Goal: Task Accomplishment & Management: Manage account settings

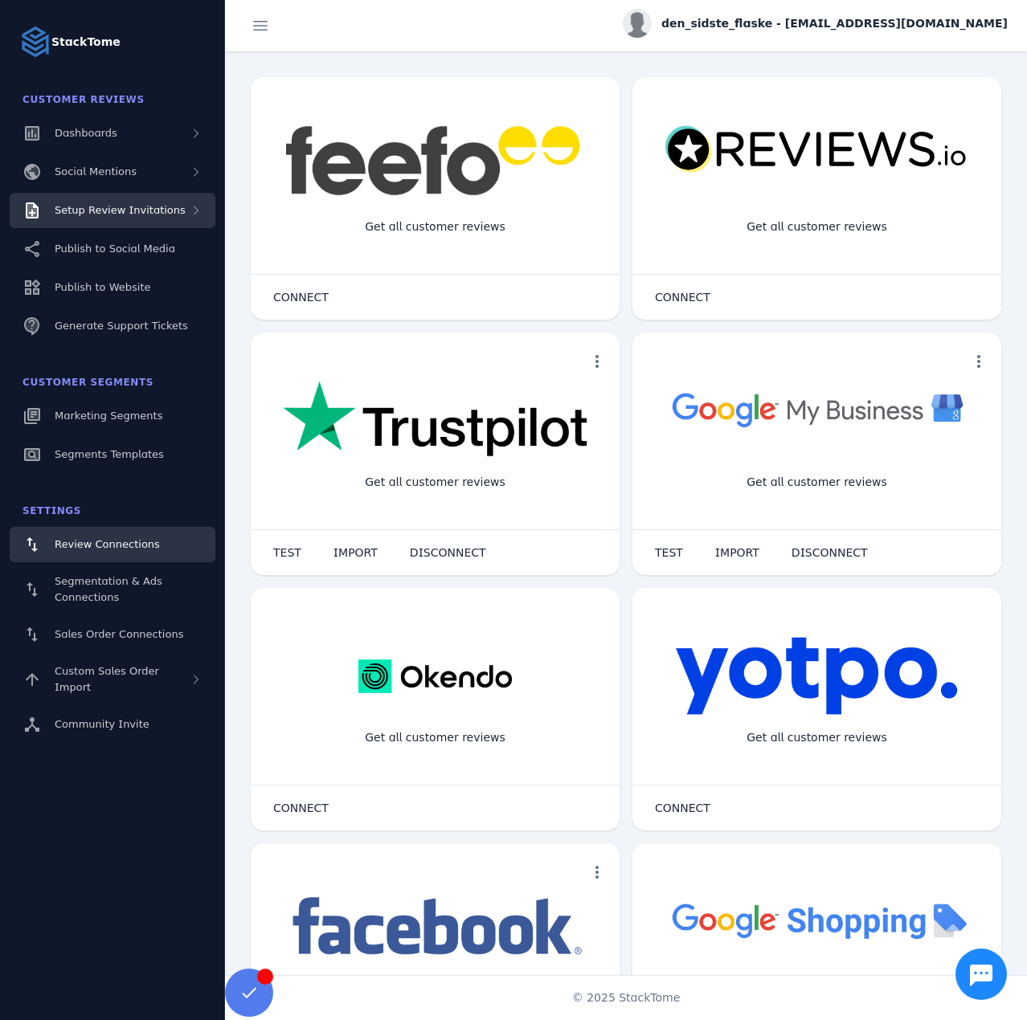
click at [149, 218] on div "Setup Review Invitations" at bounding box center [120, 210] width 131 height 16
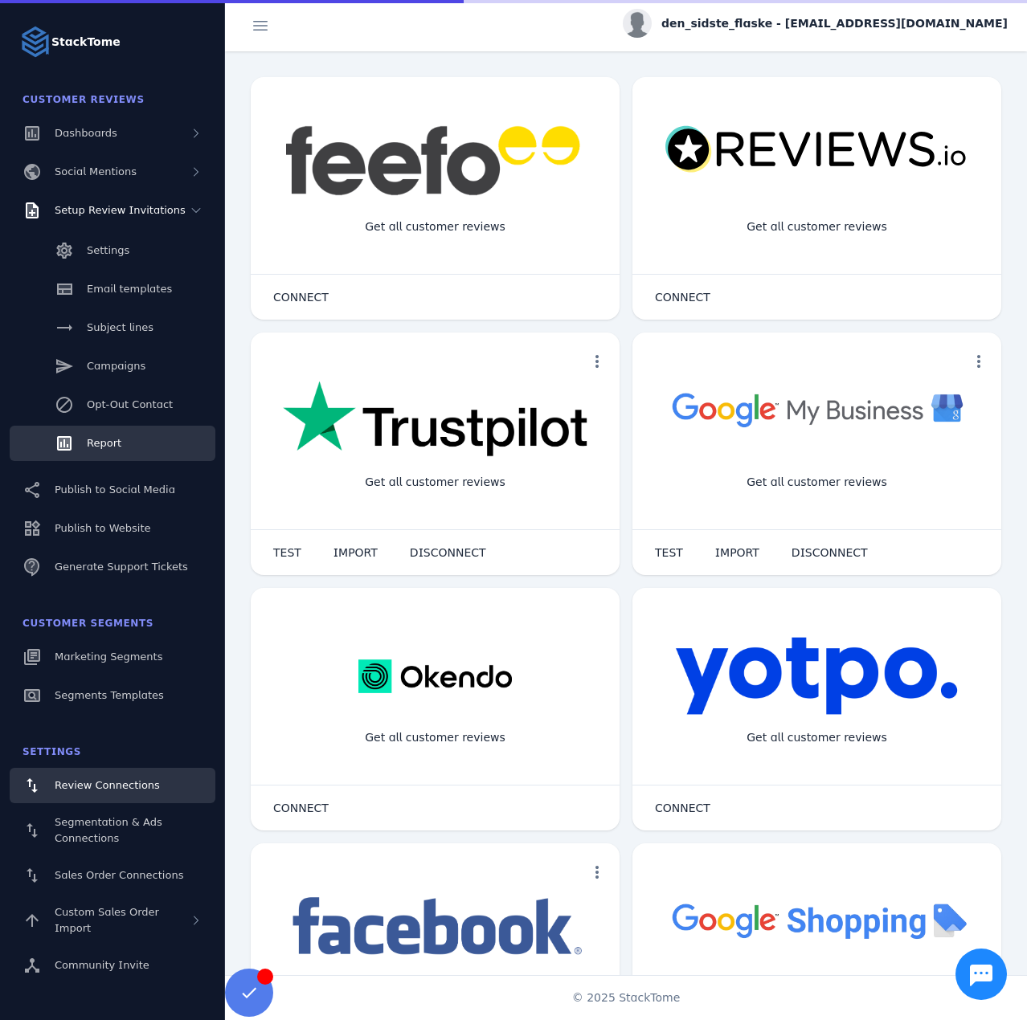
click at [107, 437] on div "Report" at bounding box center [104, 443] width 35 height 16
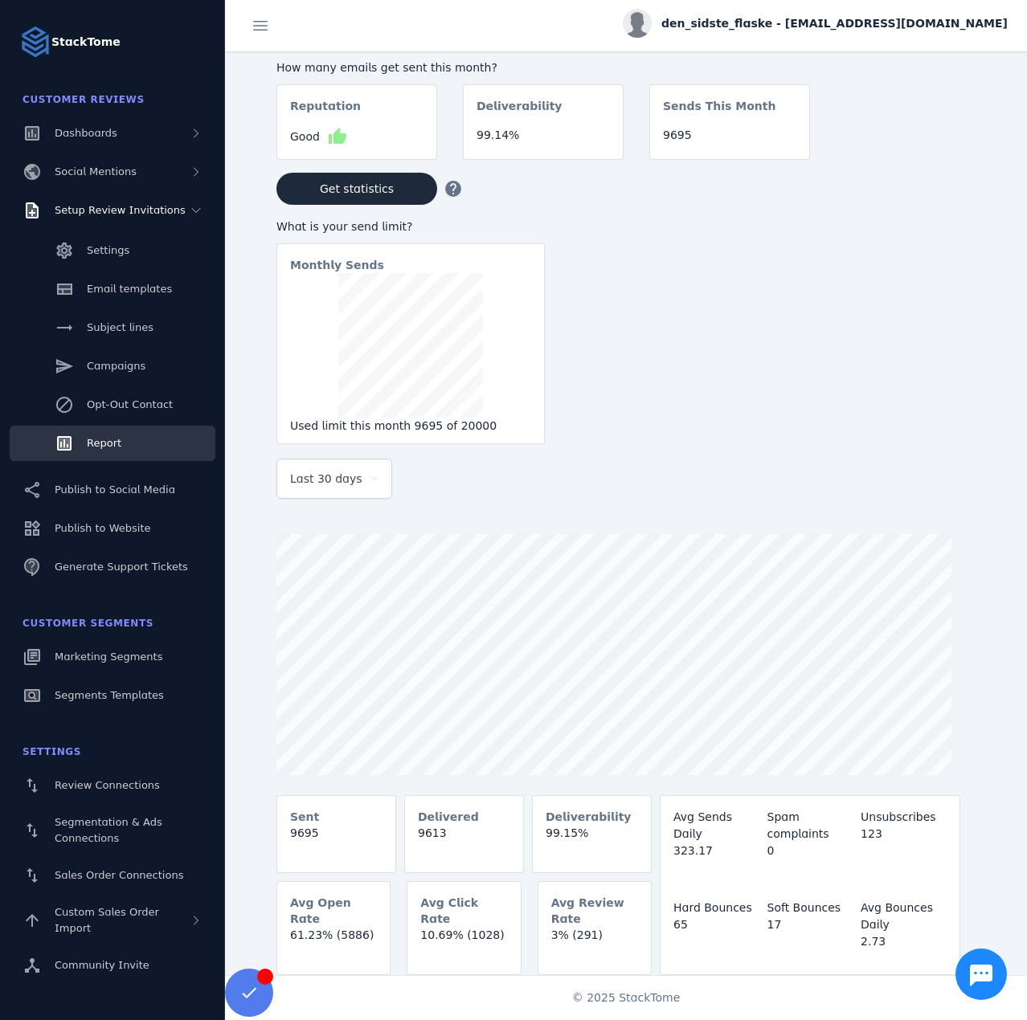
click at [300, 482] on span "Last 30 days" at bounding box center [326, 478] width 72 height 19
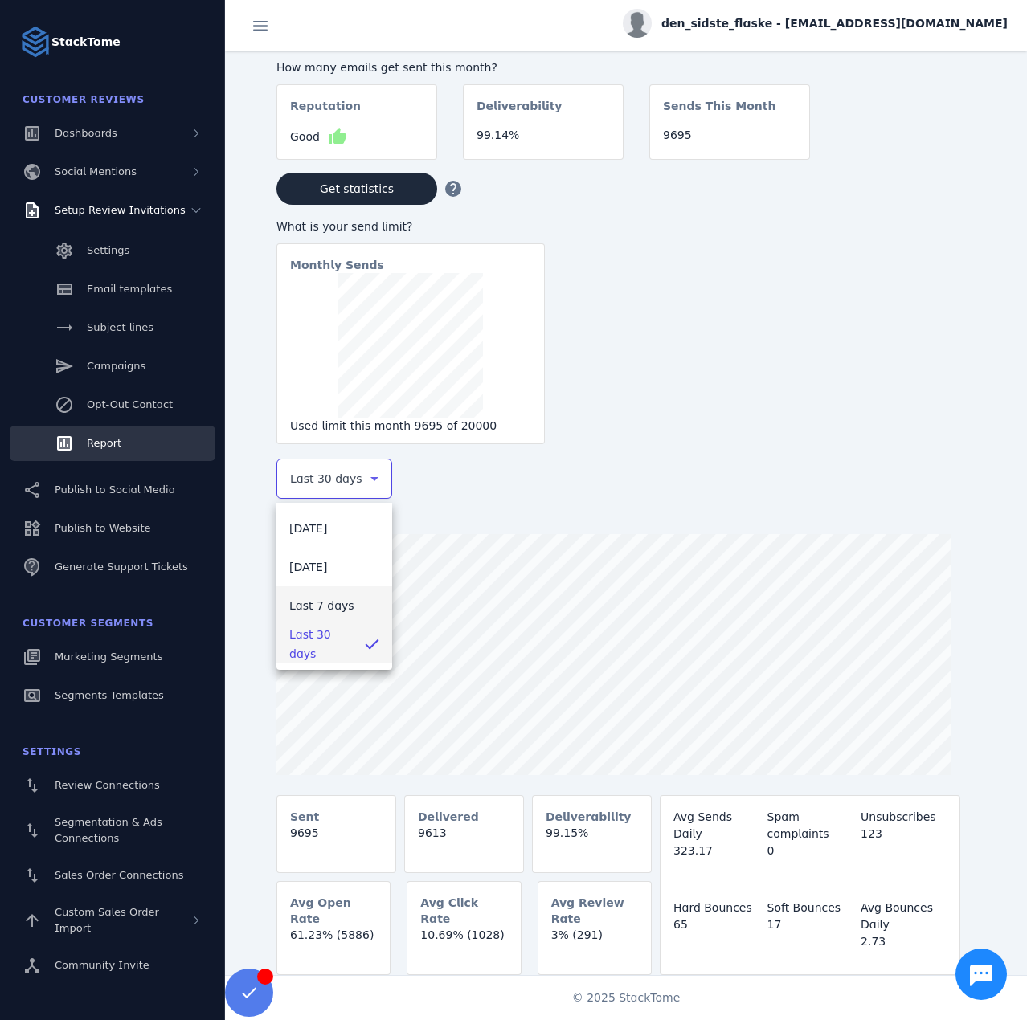
click at [328, 595] on mat-option "Last 7 days" at bounding box center [334, 605] width 116 height 39
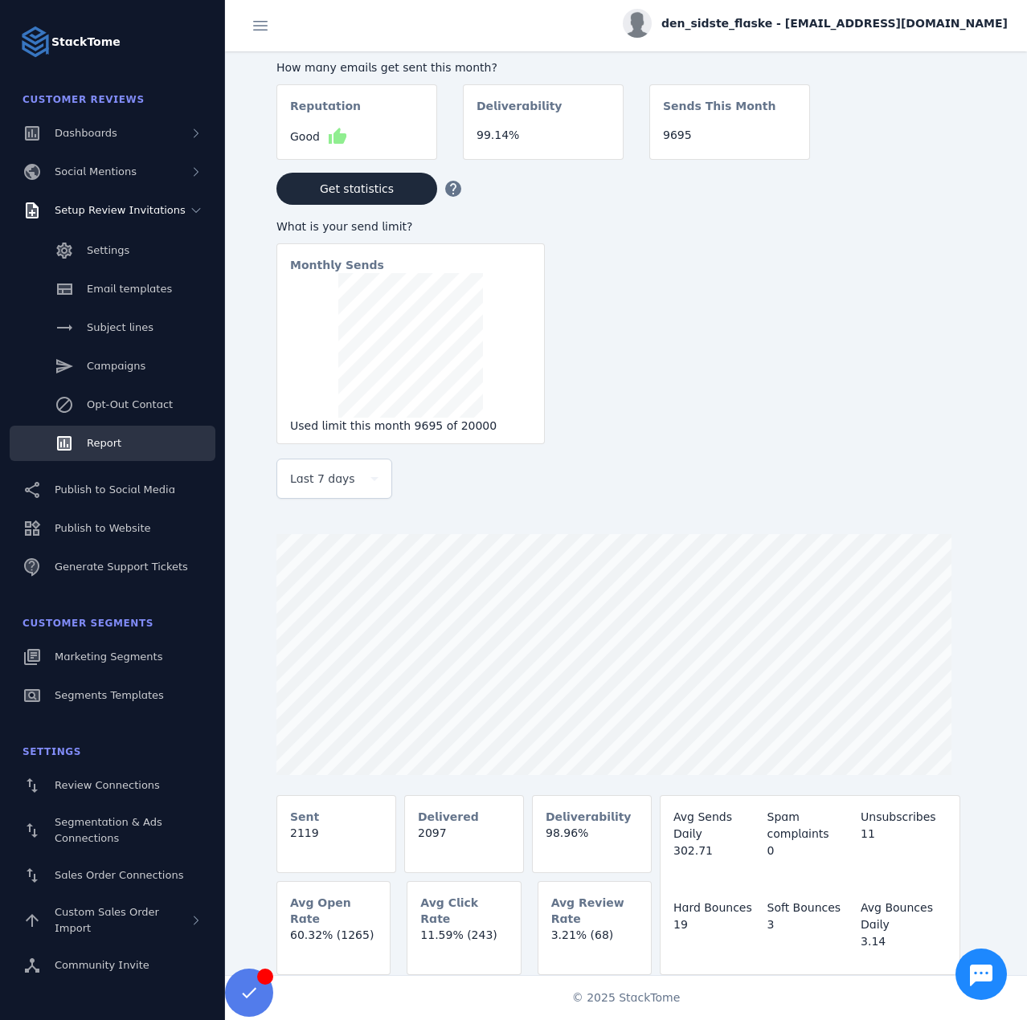
click at [766, 26] on span "den_sidste_flaske - [EMAIL_ADDRESS][DOMAIN_NAME]" at bounding box center [834, 23] width 346 height 17
drag, startPoint x: 899, startPoint y: 162, endPoint x: 886, endPoint y: 155, distance: 14.7
click at [900, 162] on button "Sign out" at bounding box center [950, 155] width 116 height 39
